Goal: Find specific page/section: Find specific page/section

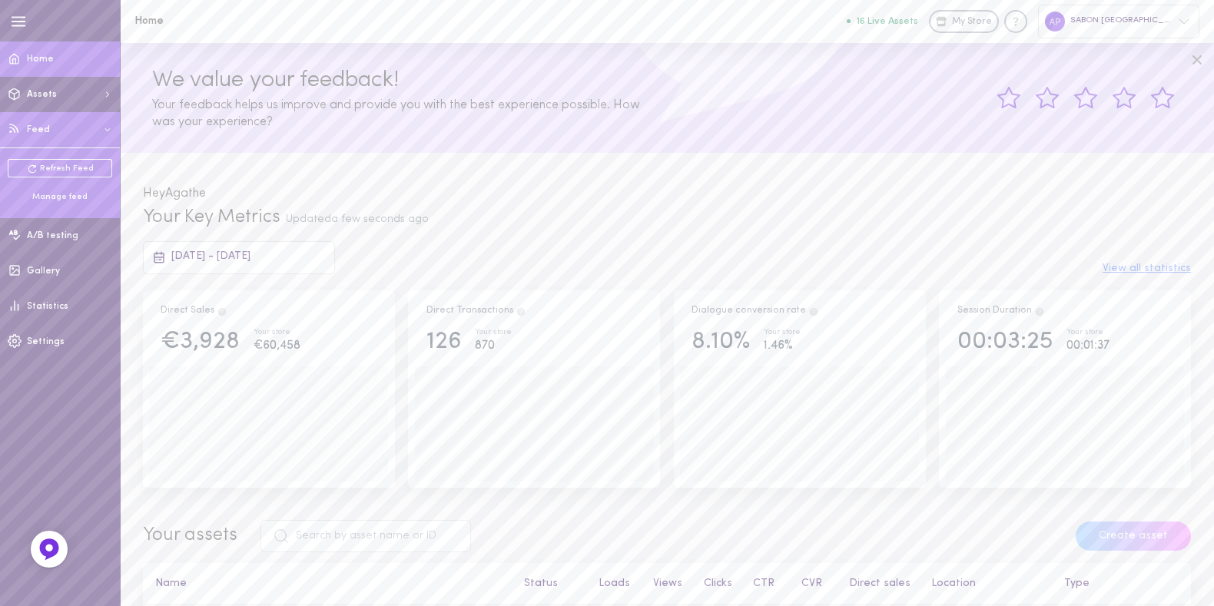
click at [55, 190] on ul "Refresh Feed Manage feed" at bounding box center [60, 181] width 105 height 44
click at [58, 203] on div "Refresh Feed Manage feed" at bounding box center [60, 181] width 120 height 66
click at [60, 198] on div "Manage feed" at bounding box center [60, 197] width 105 height 12
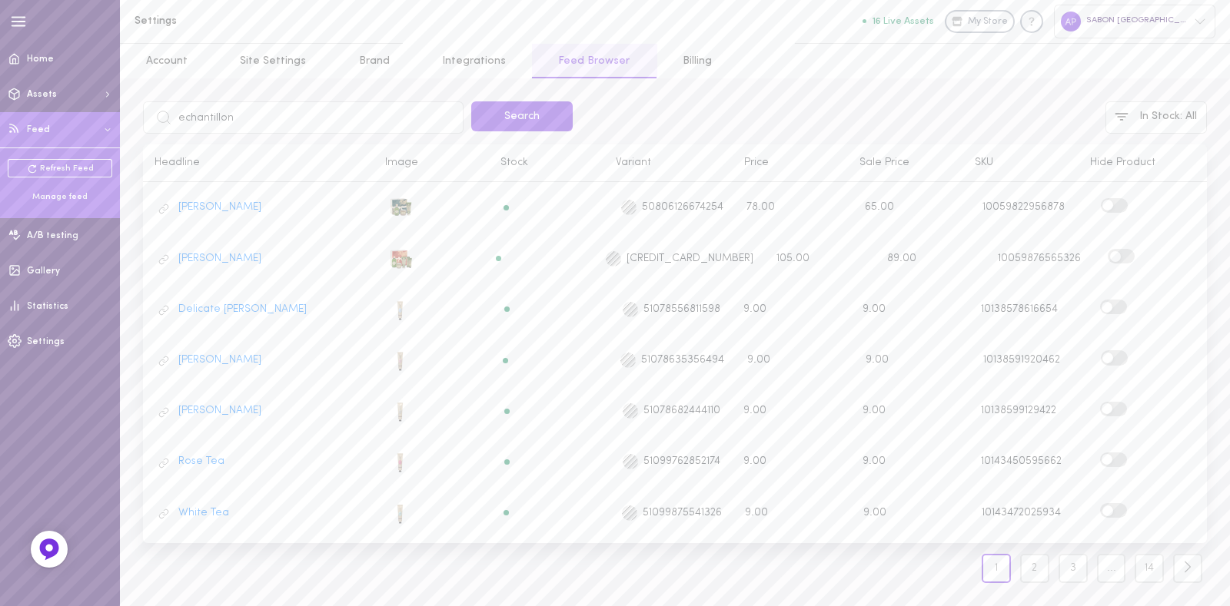
type input "echantillon"
click at [471, 101] on button "Search" at bounding box center [521, 116] width 101 height 30
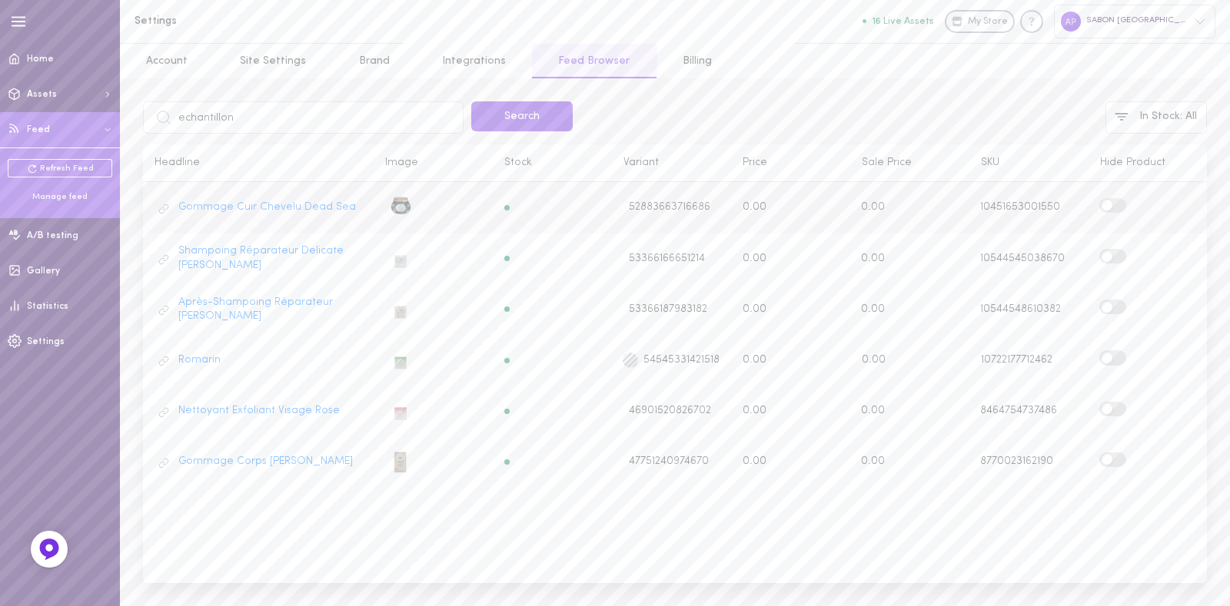
click at [1108, 207] on span at bounding box center [1106, 205] width 11 height 11
click at [0, 0] on input "checkbox" at bounding box center [0, 0] width 0 height 0
click at [1115, 254] on label at bounding box center [1112, 256] width 27 height 15
click at [0, 0] on input "checkbox" at bounding box center [0, 0] width 0 height 0
click at [1113, 305] on label at bounding box center [1112, 307] width 27 height 15
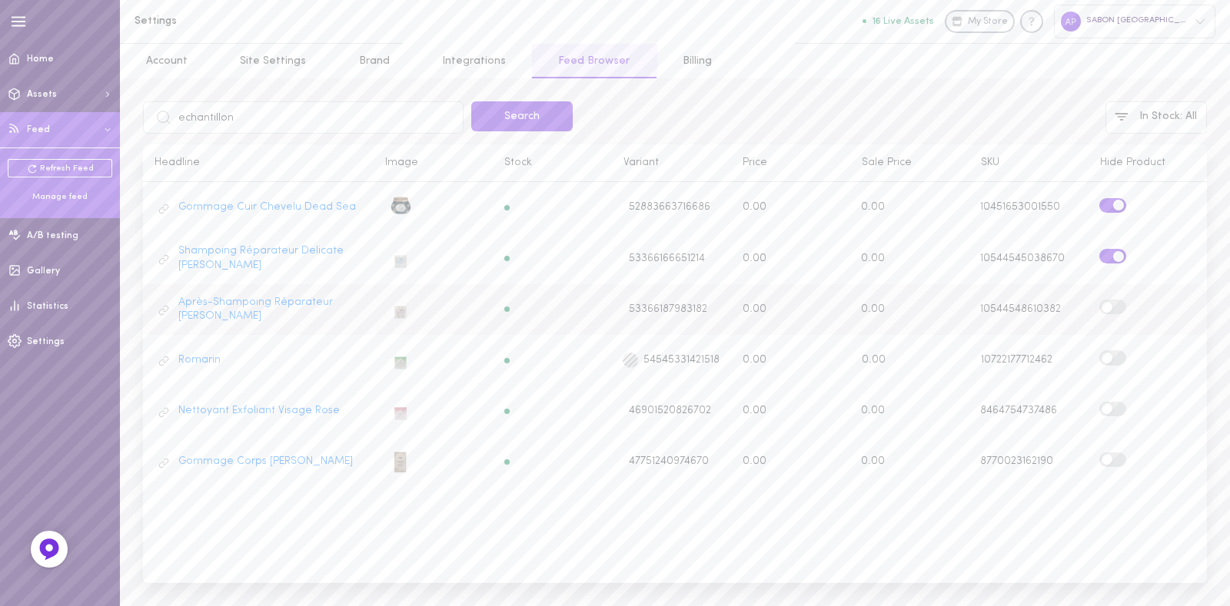
click at [0, 0] on input "checkbox" at bounding box center [0, 0] width 0 height 0
click at [1114, 351] on label at bounding box center [1112, 357] width 27 height 15
click at [0, 0] on input "checkbox" at bounding box center [0, 0] width 0 height 0
click at [1110, 404] on span at bounding box center [1106, 409] width 11 height 11
click at [0, 0] on input "checkbox" at bounding box center [0, 0] width 0 height 0
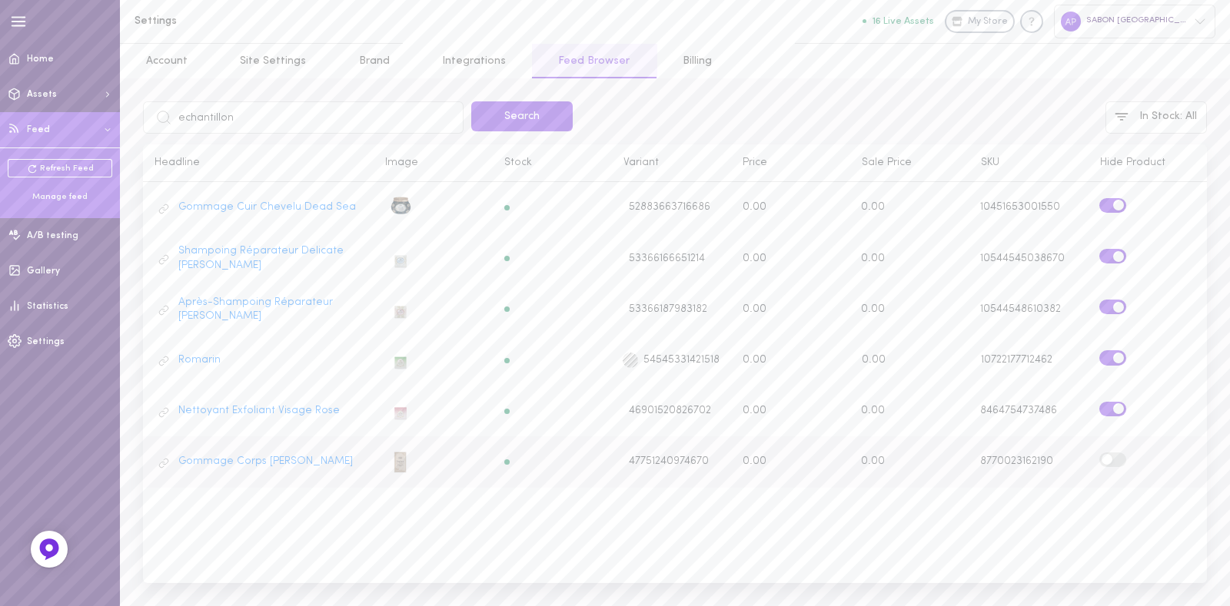
click at [1115, 453] on label at bounding box center [1112, 460] width 27 height 15
click at [0, 0] on input "checkbox" at bounding box center [0, 0] width 0 height 0
click at [277, 115] on input "echantillon" at bounding box center [303, 117] width 321 height 32
type input "geranium"
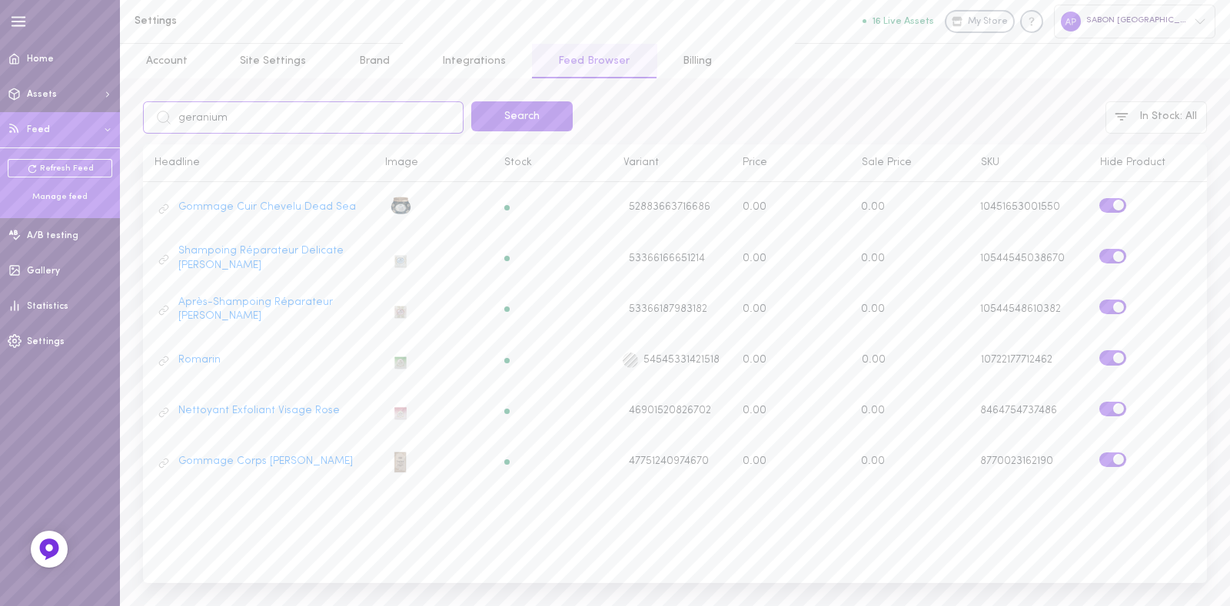
click button "Search" at bounding box center [521, 116] width 101 height 30
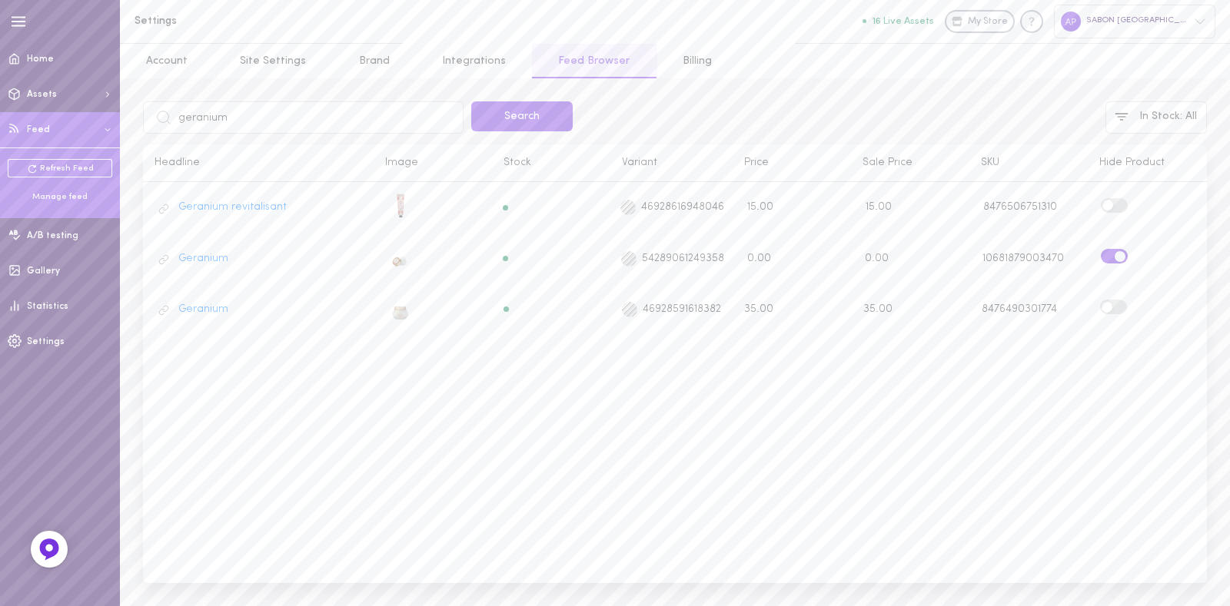
click at [244, 108] on input "geranium" at bounding box center [303, 117] width 321 height 32
type input "menthe"
click button "Search" at bounding box center [521, 116] width 101 height 30
click at [326, 131] on input "menthe" at bounding box center [303, 117] width 321 height 32
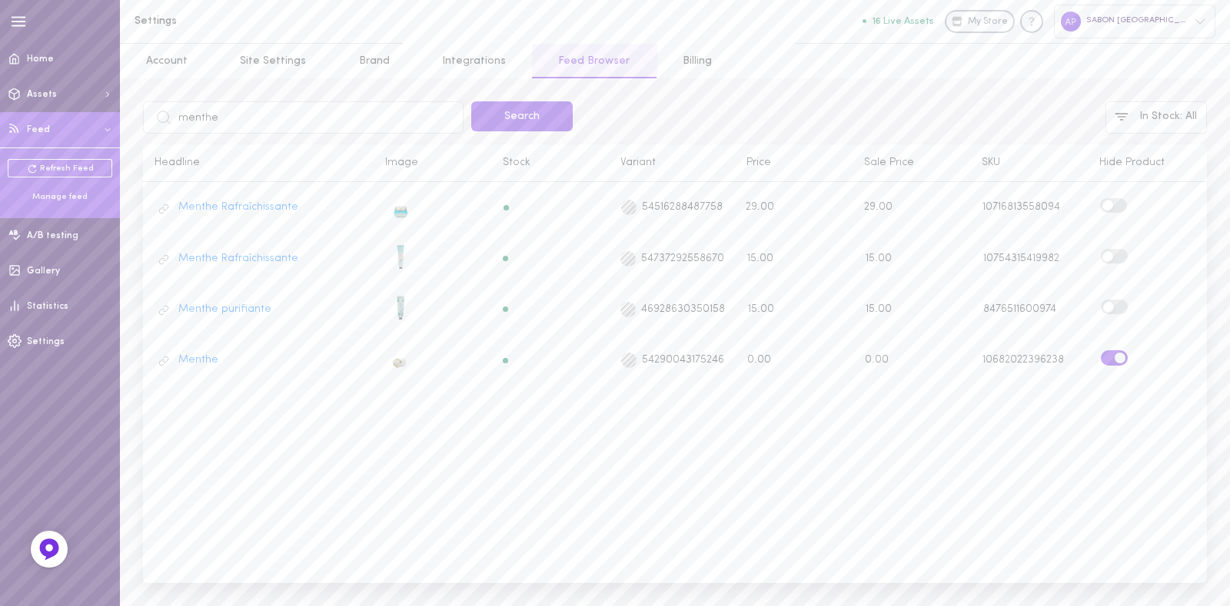
click at [326, 131] on input "menthe" at bounding box center [303, 117] width 321 height 32
type input "lavender"
click button "Search" at bounding box center [521, 116] width 101 height 30
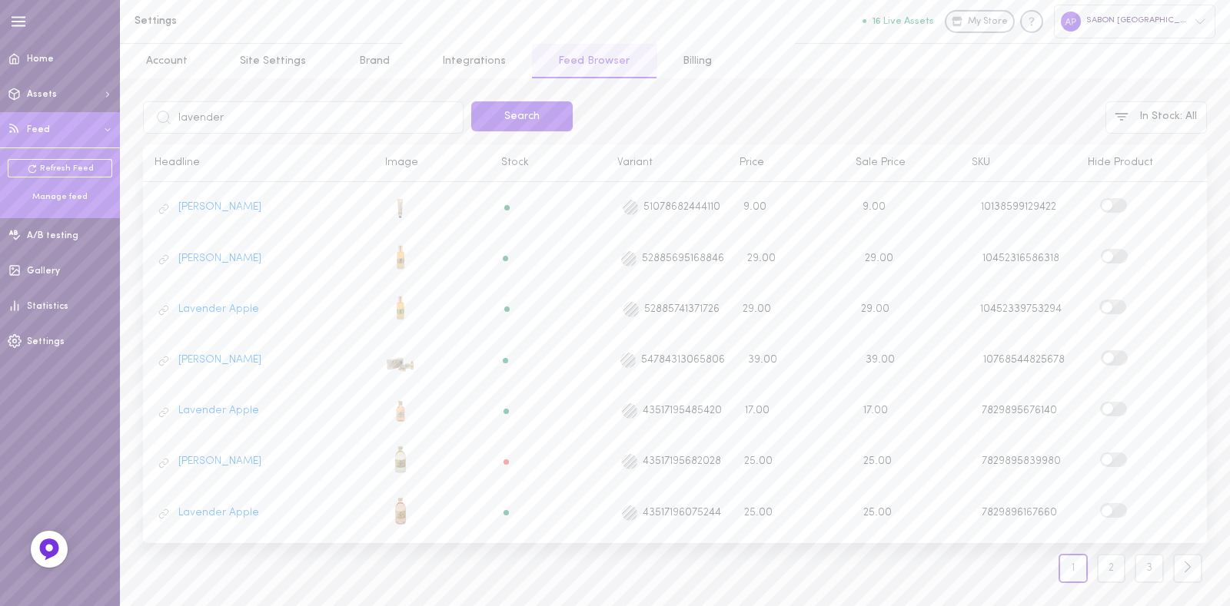
click at [253, 115] on input "lavender" at bounding box center [303, 117] width 321 height 32
type input "lavande"
click at [471, 101] on button "Search" at bounding box center [521, 116] width 101 height 30
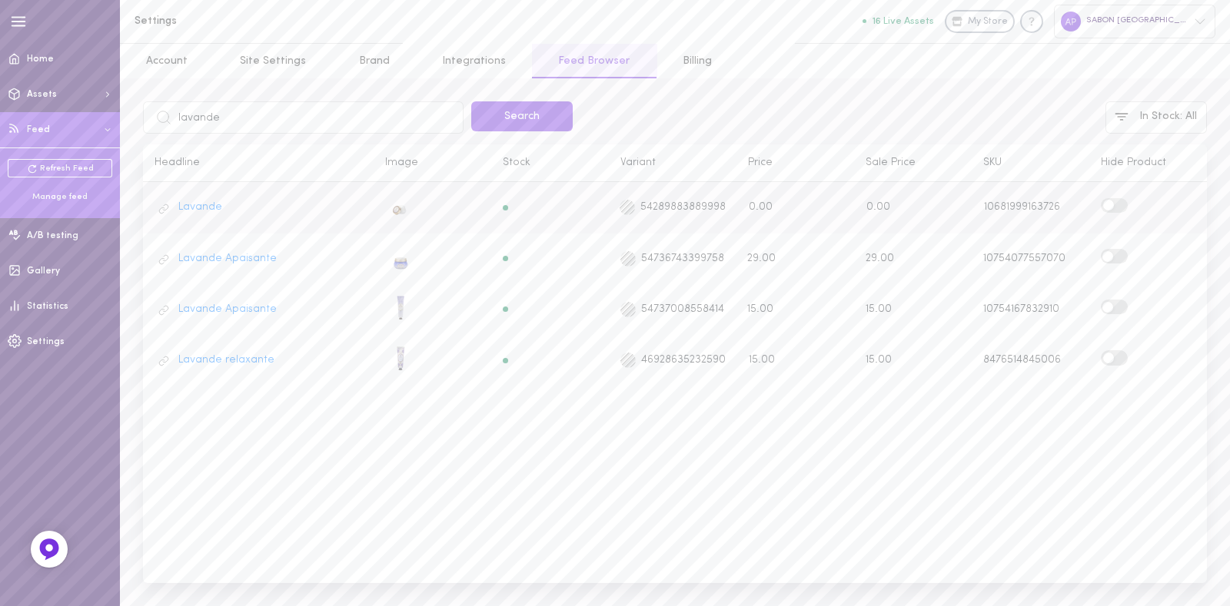
click at [1118, 208] on label at bounding box center [1114, 205] width 27 height 15
click at [0, 0] on input "checkbox" at bounding box center [0, 0] width 0 height 0
click at [214, 111] on input "lavande" at bounding box center [303, 117] width 321 height 32
type input "vanity"
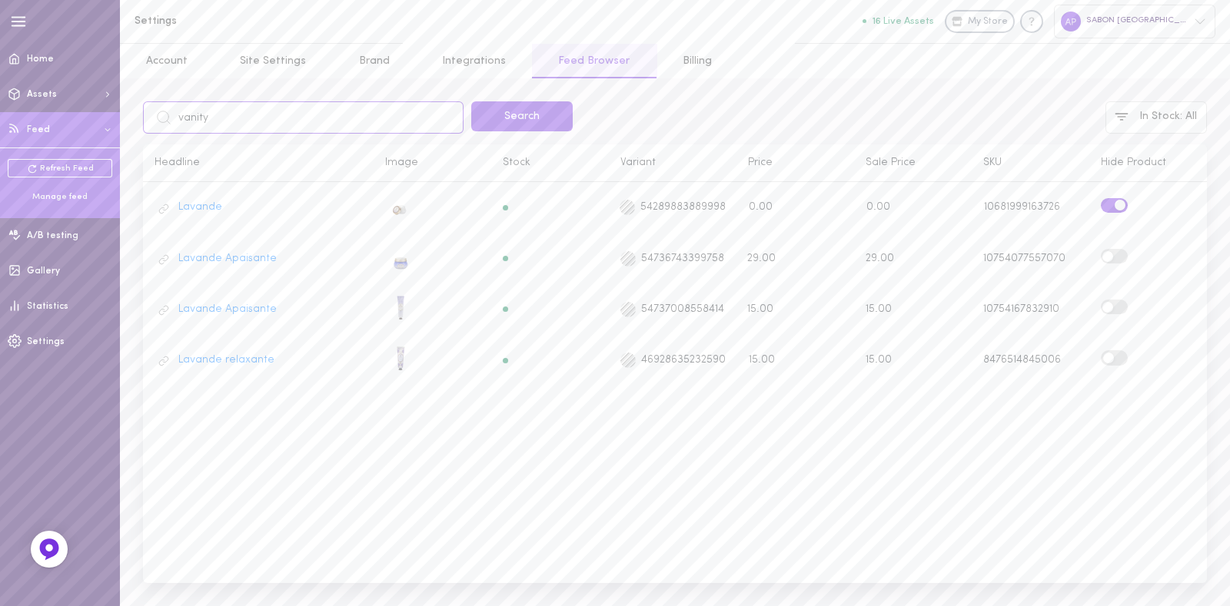
click button "Search" at bounding box center [521, 116] width 101 height 30
click at [1112, 210] on label at bounding box center [1112, 205] width 27 height 15
click at [0, 0] on input "checkbox" at bounding box center [0, 0] width 0 height 0
click at [1111, 201] on span at bounding box center [1106, 205] width 11 height 11
click at [0, 0] on input "checkbox" at bounding box center [0, 0] width 0 height 0
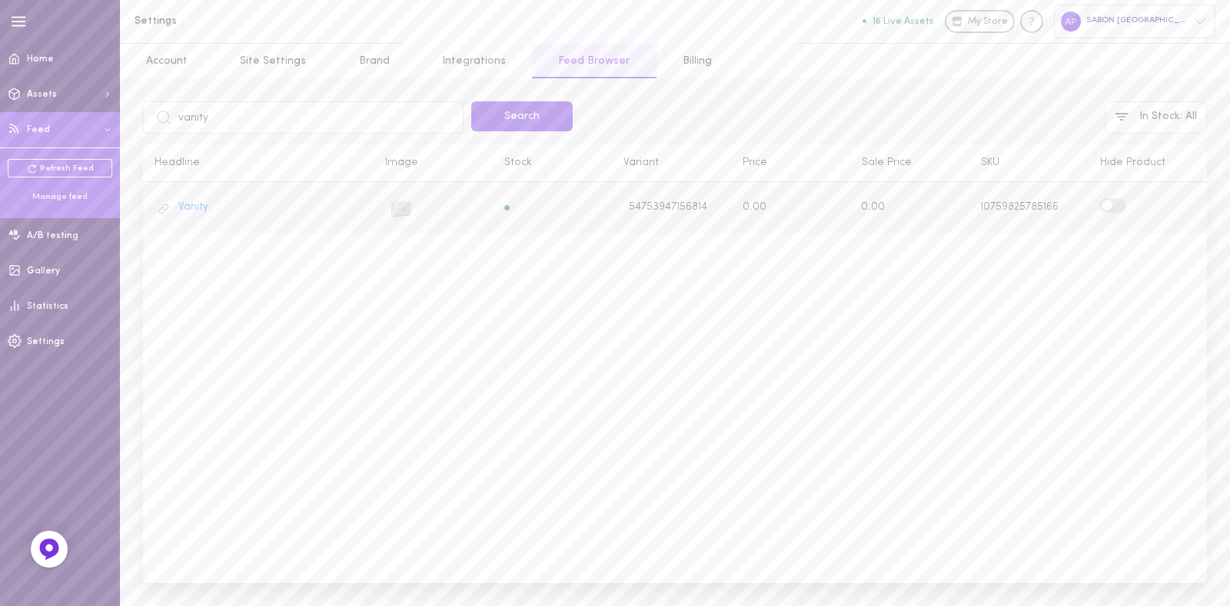
click at [1114, 205] on label at bounding box center [1112, 205] width 27 height 15
click at [0, 0] on input "checkbox" at bounding box center [0, 0] width 0 height 0
click at [256, 121] on input "vanity" at bounding box center [303, 117] width 321 height 32
